Goal: Information Seeking & Learning: Learn about a topic

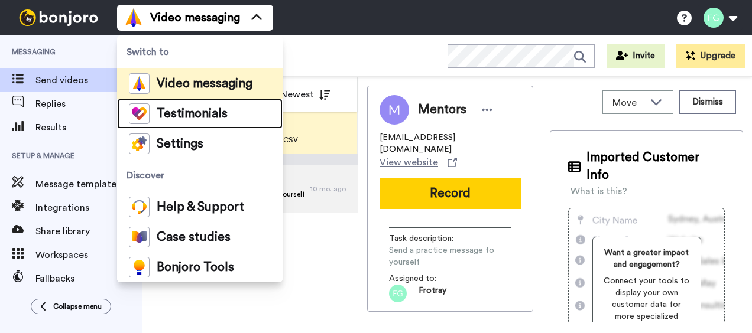
click at [201, 121] on div "Testimonials" at bounding box center [178, 113] width 99 height 21
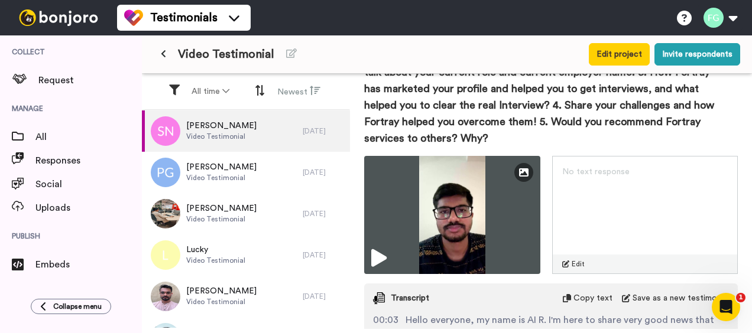
scroll to position [296, 0]
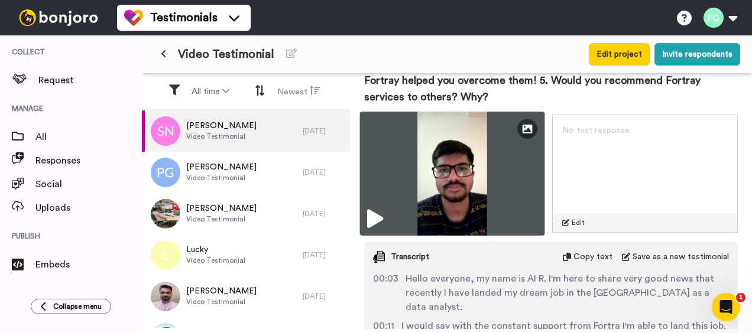
click at [472, 193] on img at bounding box center [452, 174] width 185 height 124
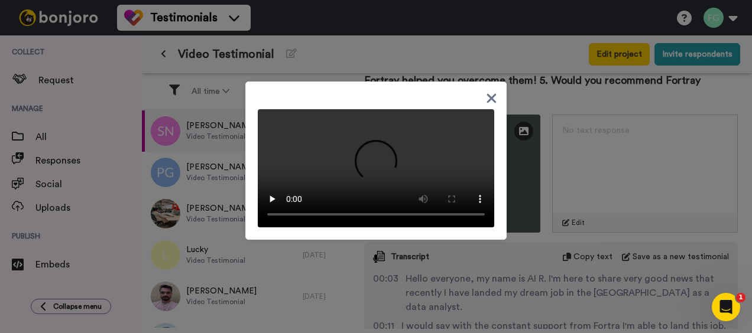
click at [482, 147] on video at bounding box center [376, 168] width 236 height 118
click at [356, 219] on video at bounding box center [376, 168] width 236 height 118
click at [381, 167] on video at bounding box center [376, 168] width 236 height 118
click at [550, 261] on div at bounding box center [376, 166] width 752 height 333
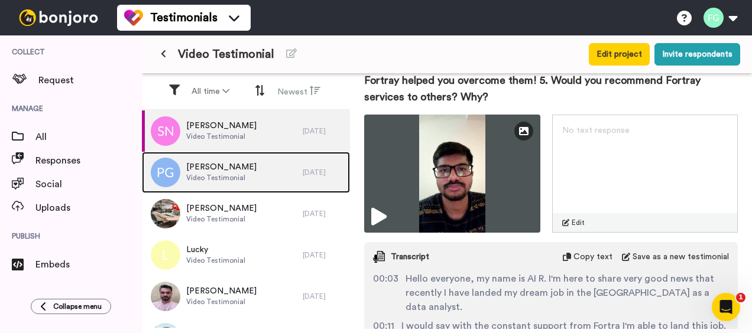
click at [271, 180] on div "Papri Ganguly Video Testimonial" at bounding box center [222, 172] width 161 height 41
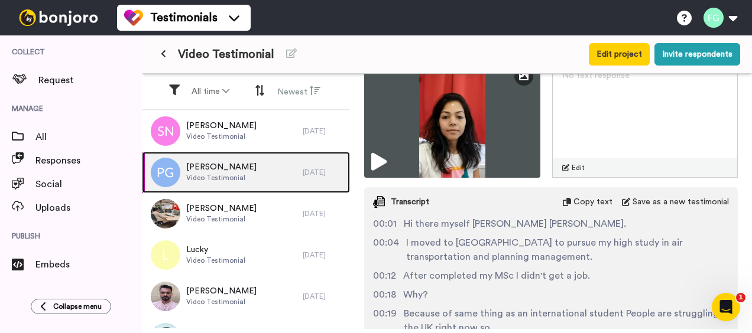
scroll to position [355, 0]
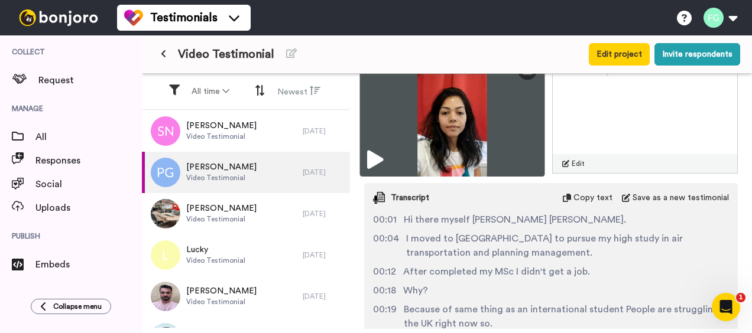
click at [430, 138] on img at bounding box center [452, 115] width 185 height 124
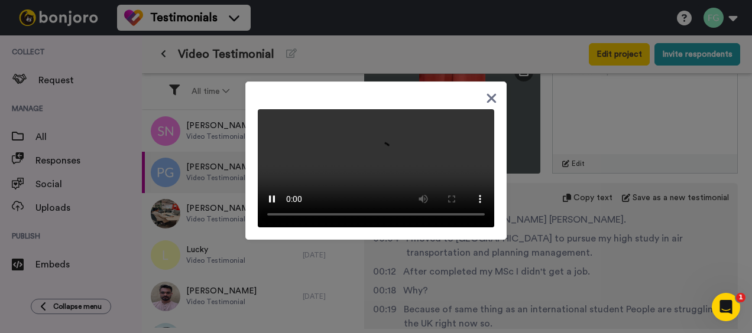
scroll to position [138, 0]
